Goal: Check status: Check status

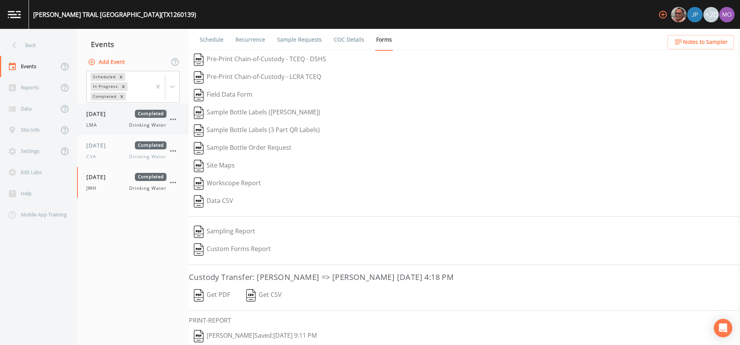
scroll to position [26, 0]
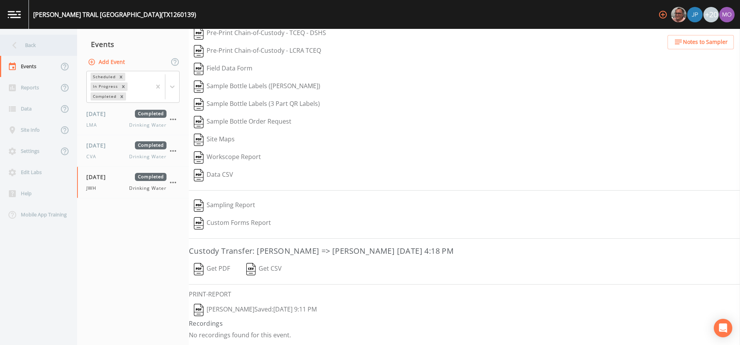
click at [29, 49] on div "Back" at bounding box center [34, 45] width 69 height 21
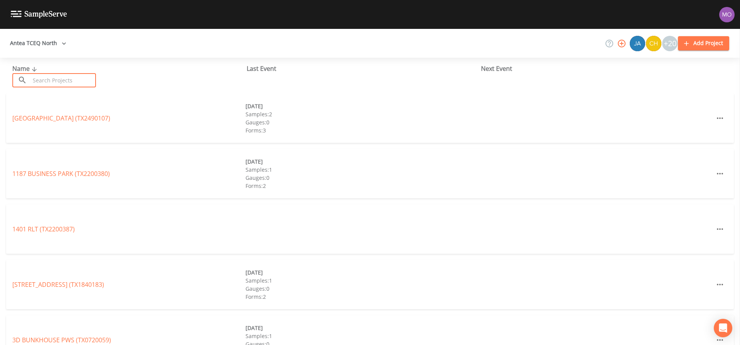
click at [49, 78] on input "text" at bounding box center [63, 80] width 66 height 14
paste input "TX1580016"
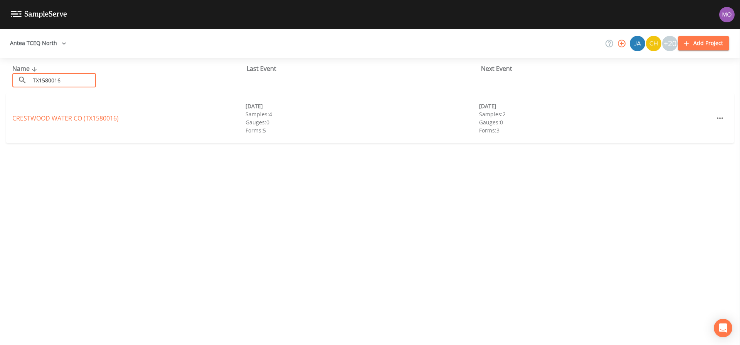
type input "TX1580016"
click at [61, 118] on link "[GEOGRAPHIC_DATA] (TX1580016)" at bounding box center [65, 118] width 106 height 8
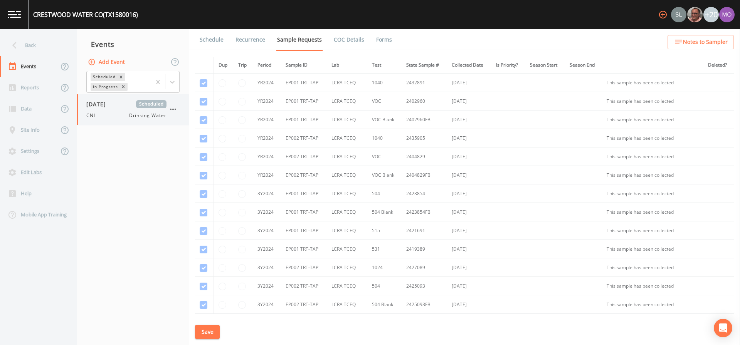
click at [111, 108] on span "[DATE]" at bounding box center [98, 104] width 25 height 8
click at [32, 45] on div "Back" at bounding box center [34, 45] width 69 height 21
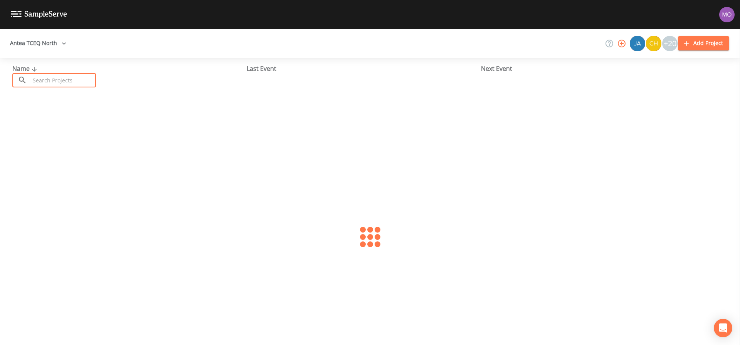
click at [59, 79] on input "text" at bounding box center [63, 80] width 66 height 14
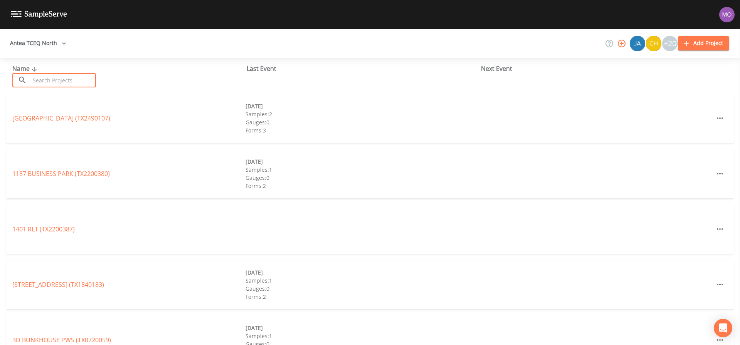
paste input "TX1090059"
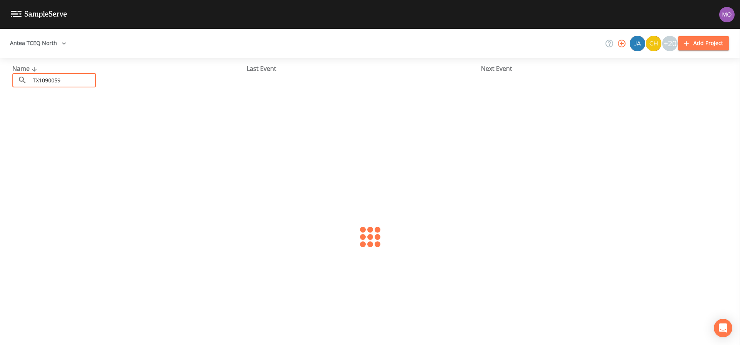
type input "TX1090059"
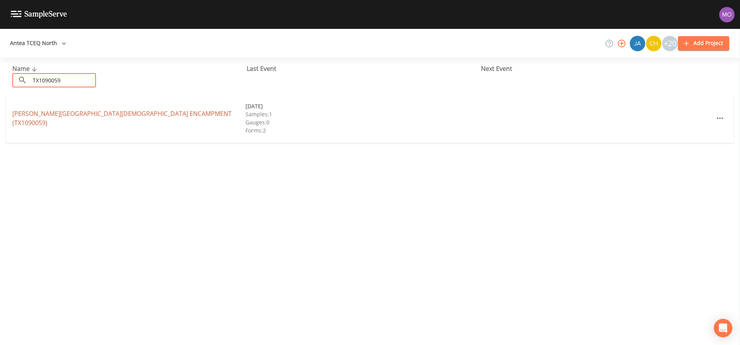
click at [66, 120] on link "LATHAM SPRINGS BAPTIST ENCAMPMENT (TX1090059)" at bounding box center [121, 118] width 219 height 18
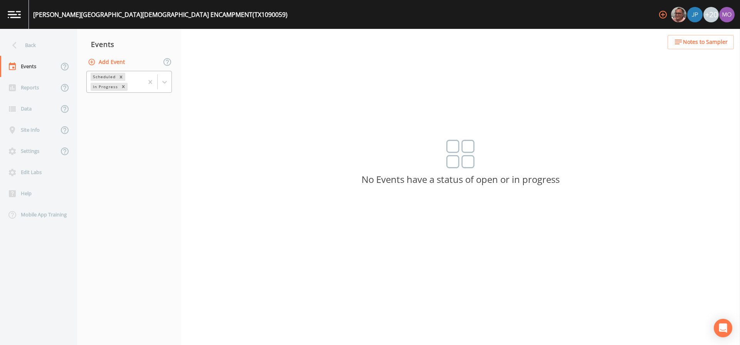
click at [108, 87] on div "In Progress" at bounding box center [105, 87] width 29 height 8
click at [112, 99] on div "Completed" at bounding box center [129, 104] width 86 height 13
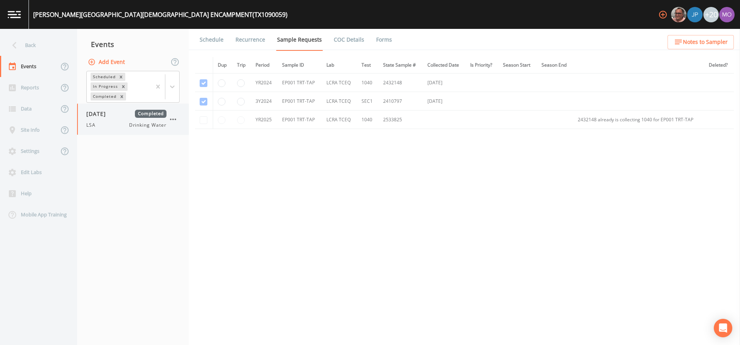
click at [113, 119] on div "12/13/2024 Completed LSA Drinking Water" at bounding box center [126, 119] width 80 height 19
click at [382, 35] on link "Forms" at bounding box center [384, 40] width 18 height 22
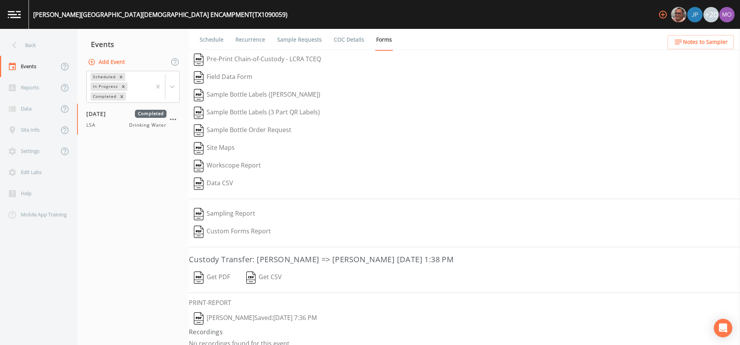
scroll to position [8, 0]
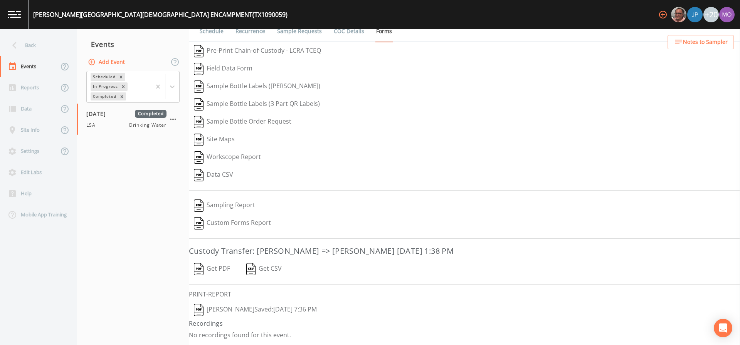
click at [199, 310] on img "button" at bounding box center [199, 310] width 10 height 12
